Goal: Task Accomplishment & Management: Understand process/instructions

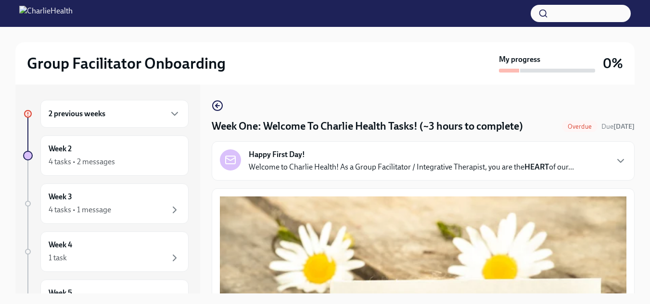
click at [152, 113] on div "2 previous weeks" at bounding box center [115, 114] width 132 height 12
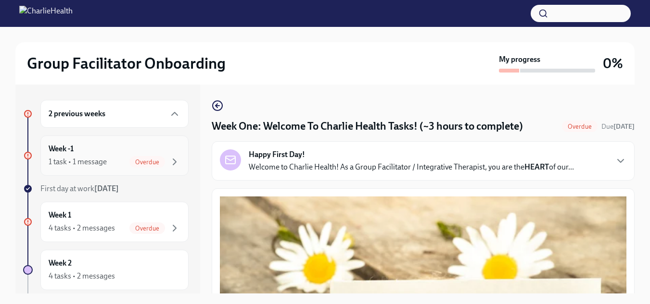
click at [77, 160] on div "1 task • 1 message" at bounding box center [78, 162] width 58 height 11
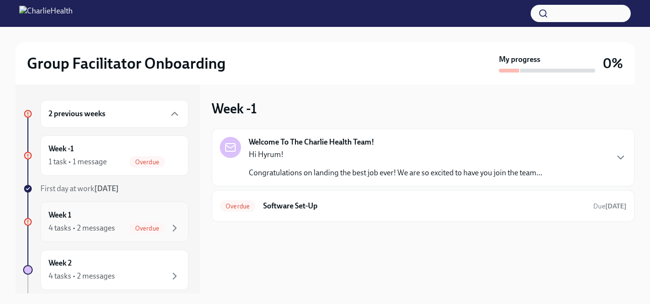
click at [82, 223] on div "4 tasks • 2 messages" at bounding box center [82, 228] width 66 height 11
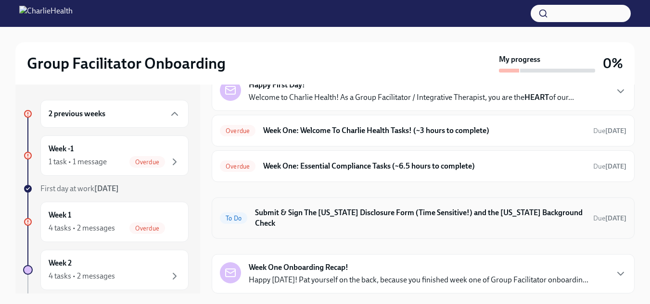
scroll to position [56, 0]
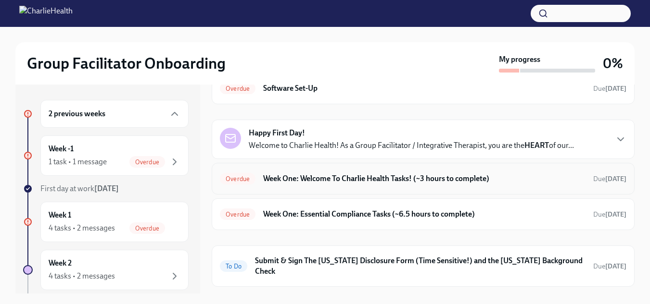
click at [353, 178] on h6 "Week One: Welcome To Charlie Health Tasks! (~3 hours to complete)" at bounding box center [424, 179] width 322 height 11
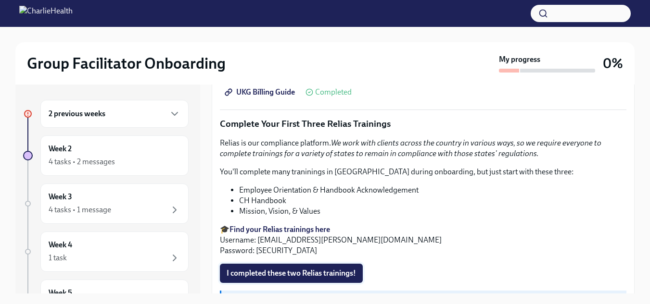
scroll to position [1154, 0]
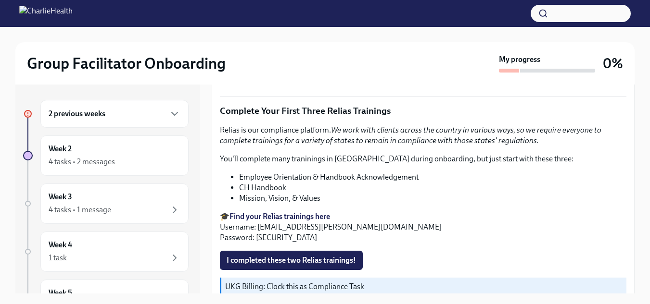
click at [326, 256] on span "I completed these two Relias trainings!" at bounding box center [290, 261] width 129 height 10
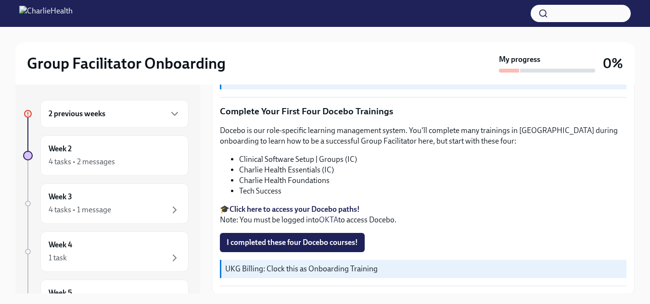
scroll to position [1378, 0]
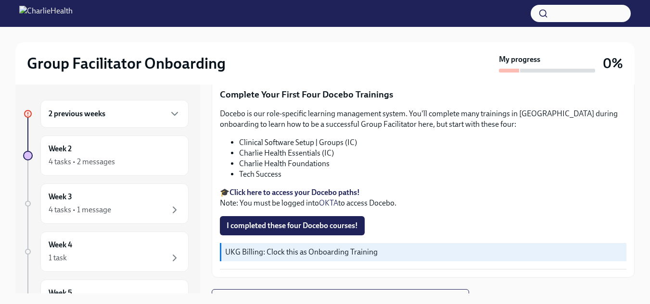
click at [339, 188] on strong "Click here to access your Docebo paths!" at bounding box center [294, 192] width 130 height 9
click at [103, 155] on div "Week 2 4 tasks • 2 messages" at bounding box center [115, 156] width 132 height 24
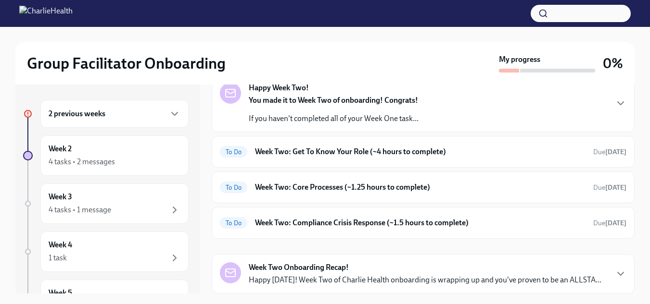
scroll to position [12, 0]
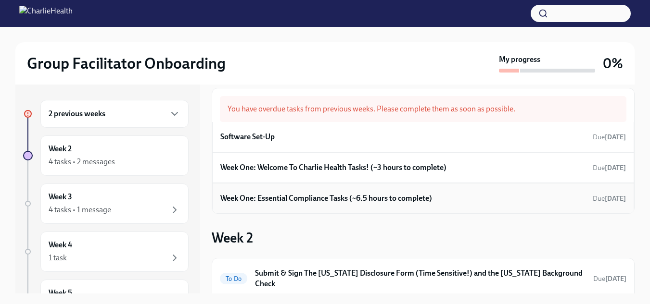
click at [314, 200] on h6 "Week One: Essential Compliance Tasks (~6.5 hours to complete)" at bounding box center [326, 198] width 212 height 11
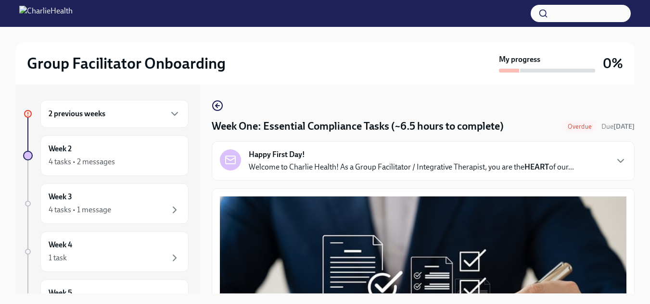
click at [88, 117] on h6 "2 previous weeks" at bounding box center [77, 114] width 57 height 11
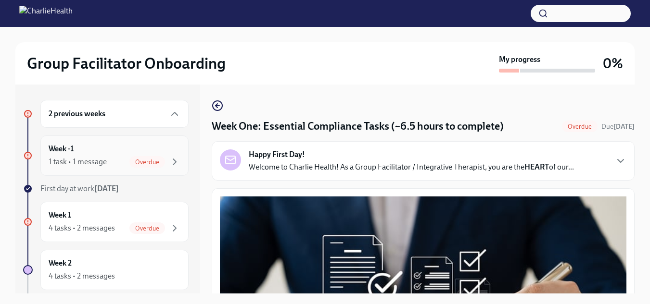
click at [76, 152] on div "Week -1 1 task • 1 message Overdue" at bounding box center [115, 156] width 132 height 24
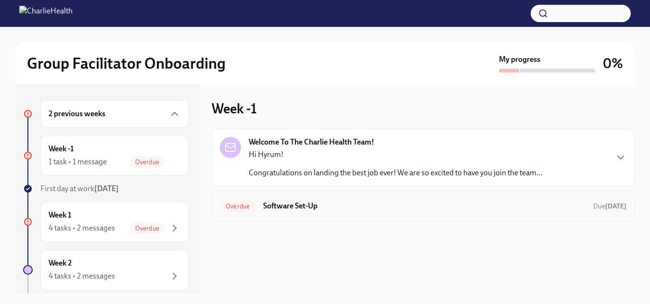
click at [284, 202] on h6 "Software Set-Up" at bounding box center [424, 206] width 322 height 11
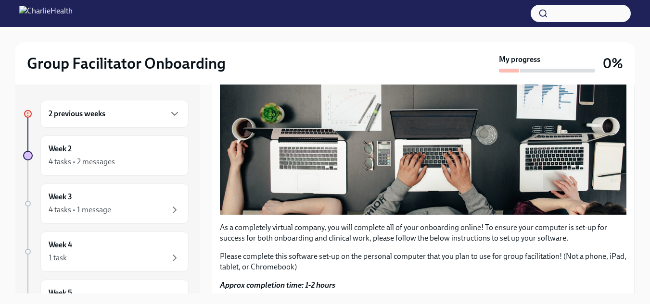
scroll to position [370, 0]
